Goal: Task Accomplishment & Management: Use online tool/utility

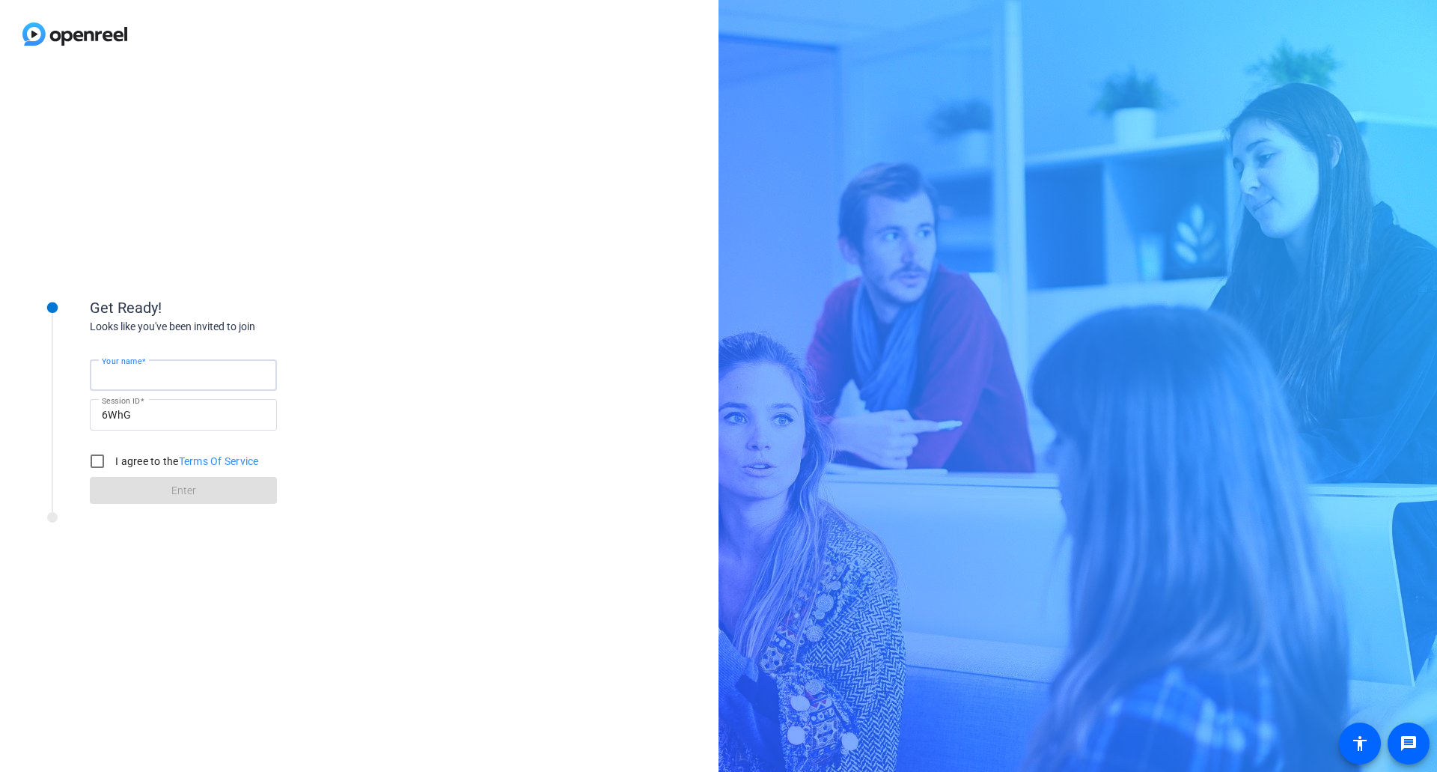
click at [207, 376] on input "Your name" at bounding box center [183, 375] width 163 height 18
type input "[PERSON_NAME]"
click at [101, 460] on input "I agree to the Terms Of Service" at bounding box center [97, 461] width 30 height 30
checkbox input "true"
click at [146, 496] on span at bounding box center [183, 490] width 187 height 36
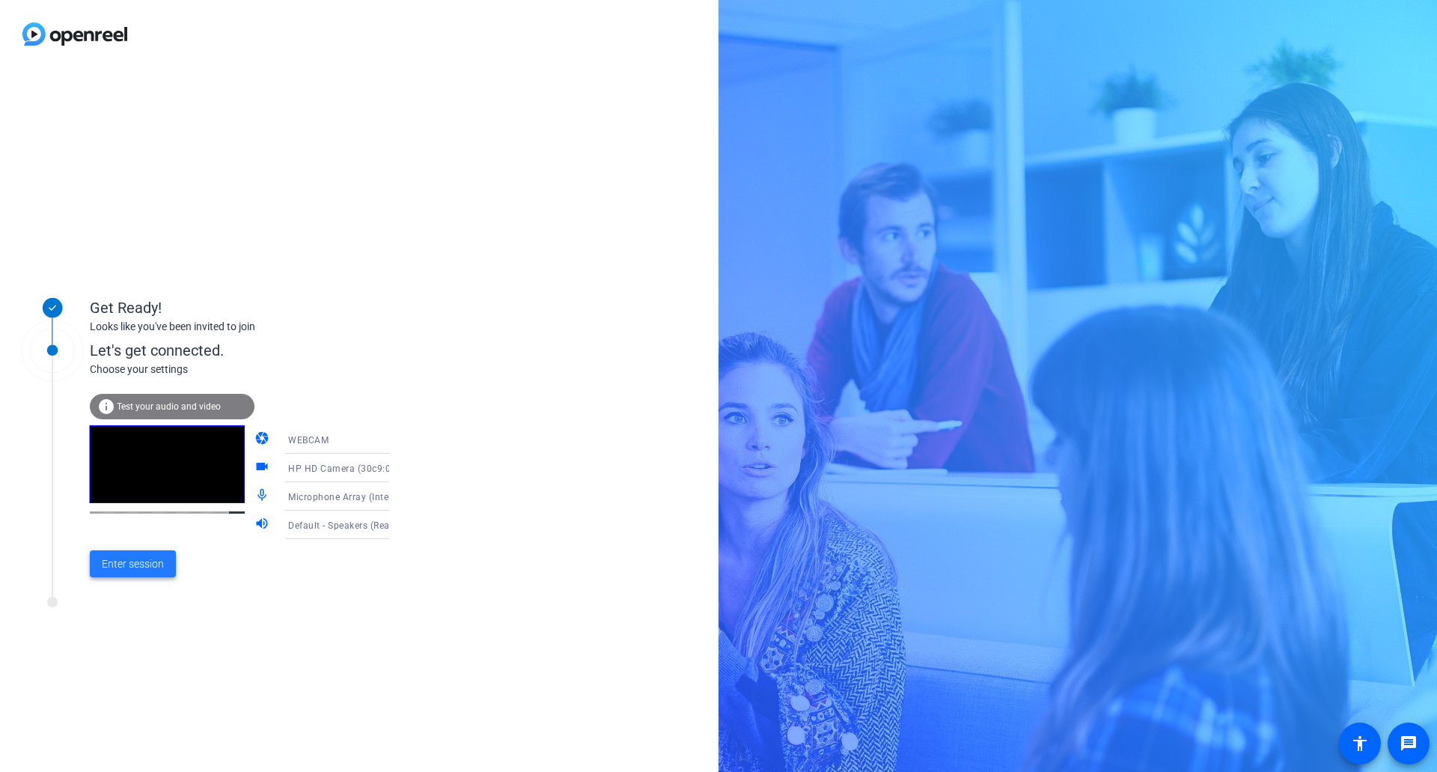
click at [147, 560] on span "Enter session" at bounding box center [133, 564] width 62 height 16
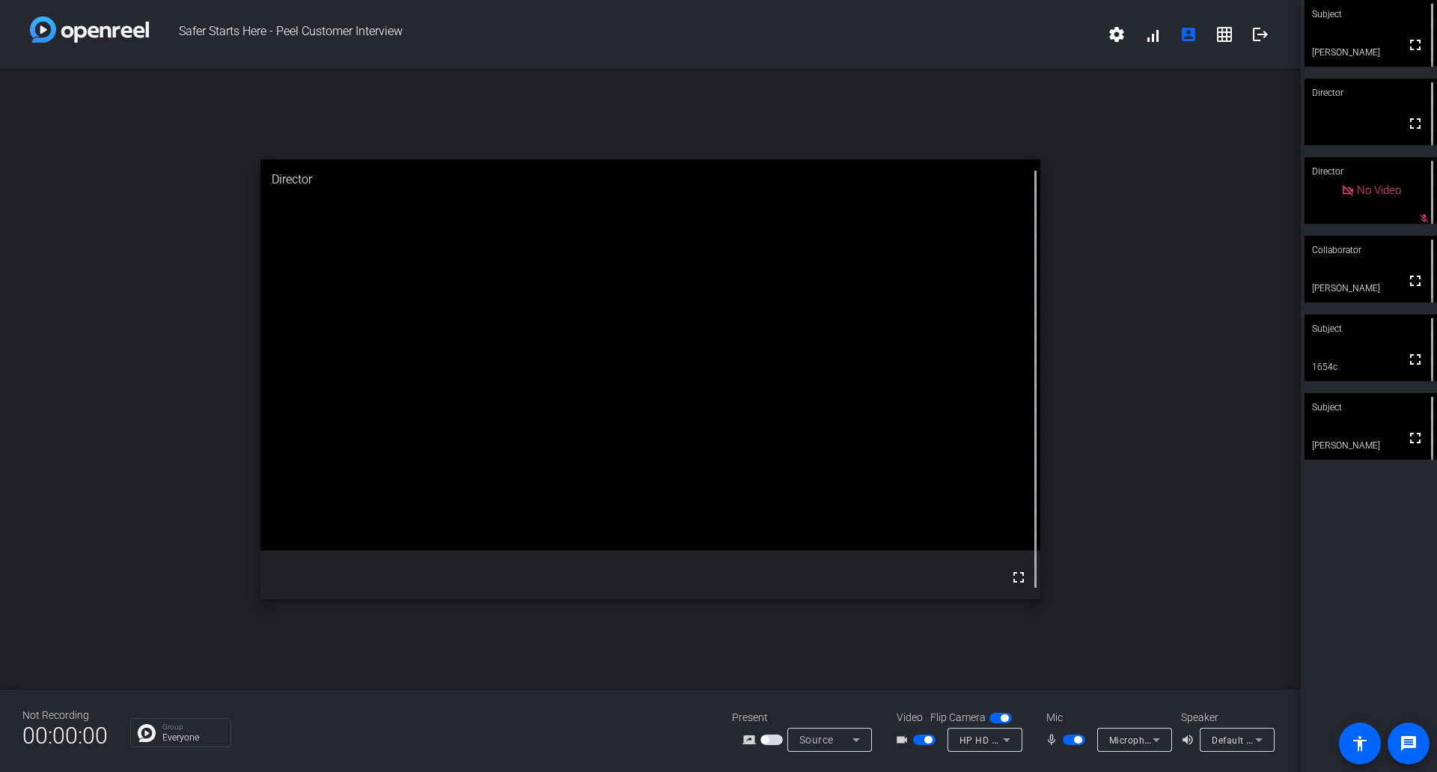
click at [1074, 739] on span "button" at bounding box center [1077, 739] width 7 height 7
click at [916, 740] on span "button" at bounding box center [924, 739] width 22 height 10
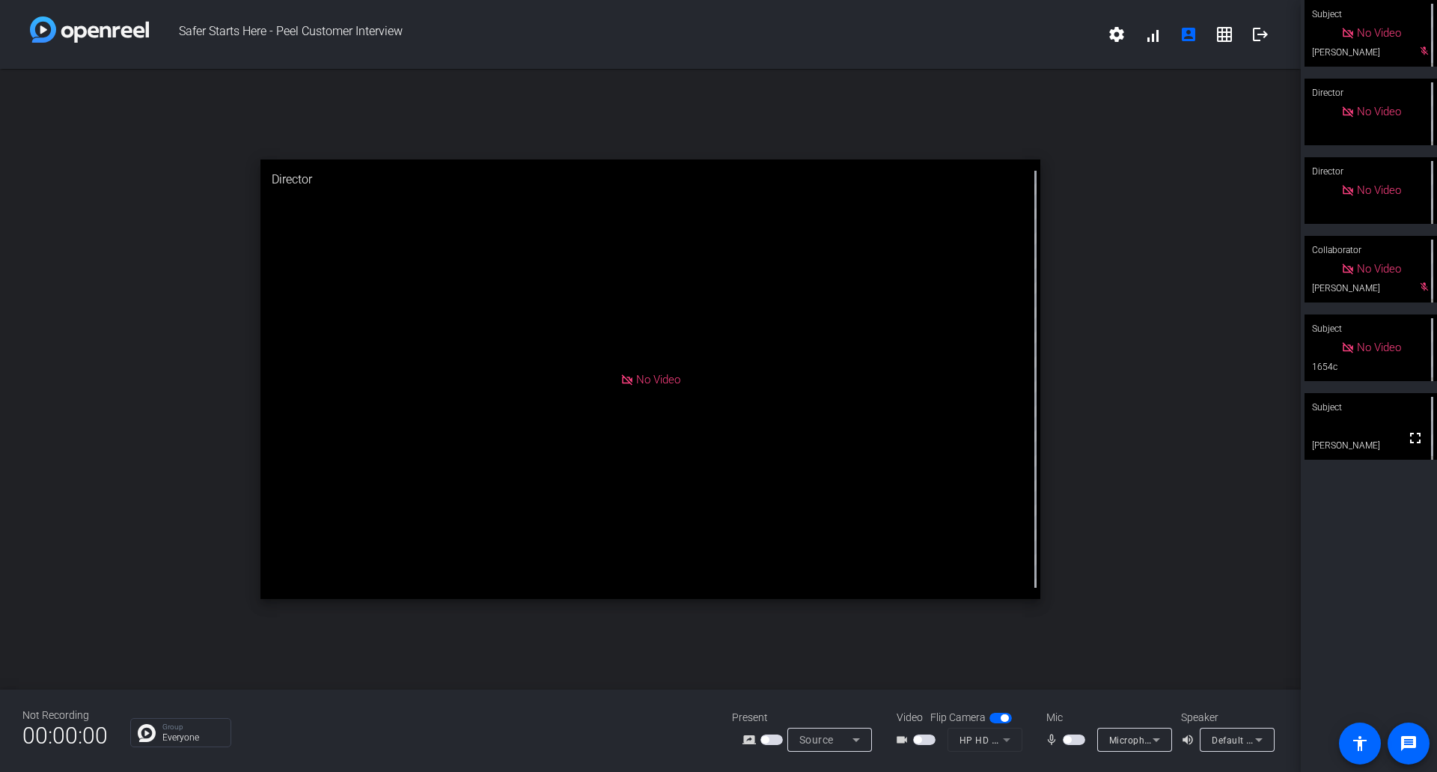
click at [918, 741] on span "button" at bounding box center [917, 739] width 7 height 7
click at [1069, 739] on span "button" at bounding box center [1067, 739] width 7 height 7
